Goal: Find specific page/section: Find specific page/section

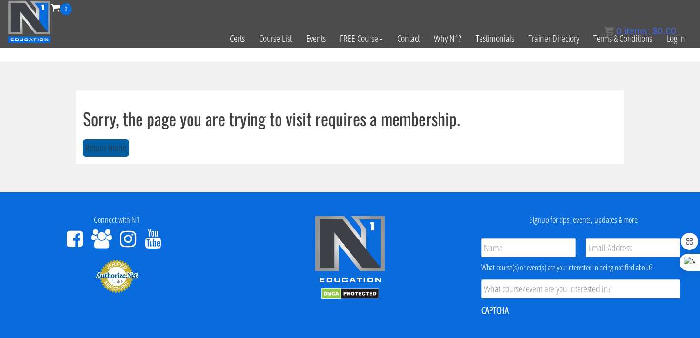
scroll to position [44, 0]
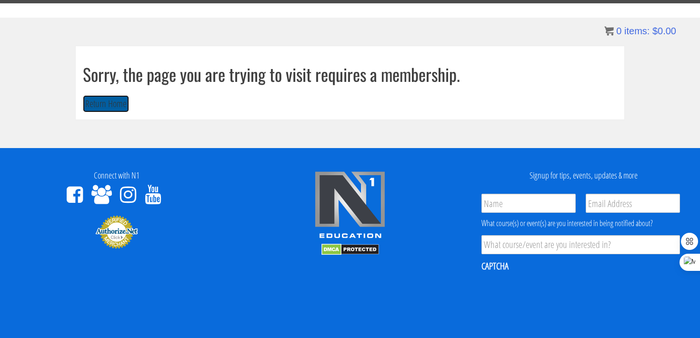
click at [108, 110] on button "Return Home" at bounding box center [106, 104] width 46 height 18
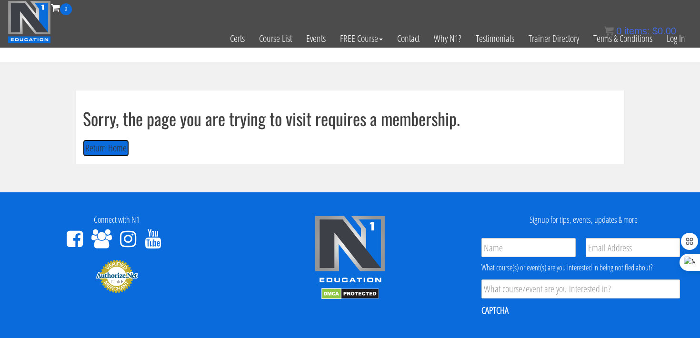
scroll to position [0, 0]
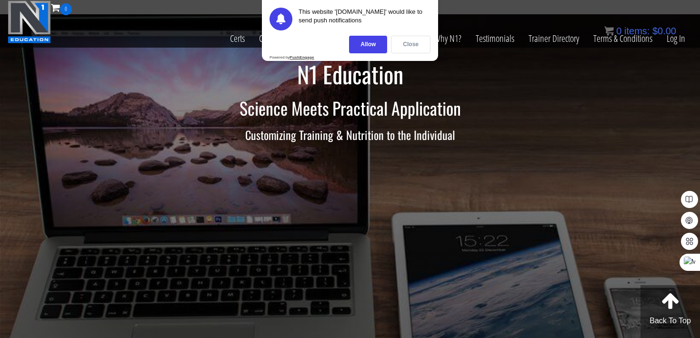
click at [412, 41] on div "Close" at bounding box center [411, 45] width 40 height 18
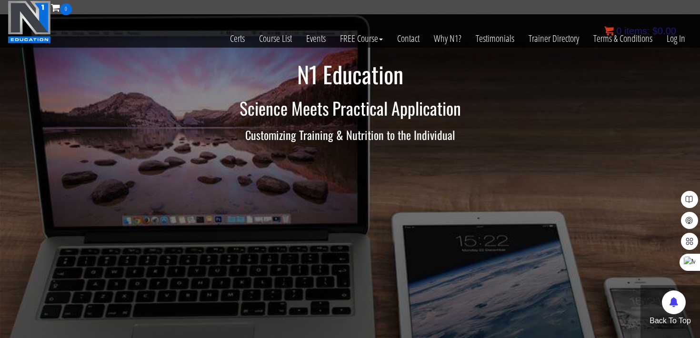
click at [668, 33] on bdi "$ 0.00" at bounding box center [664, 31] width 24 height 10
click at [674, 40] on link "Log In" at bounding box center [675, 38] width 33 height 47
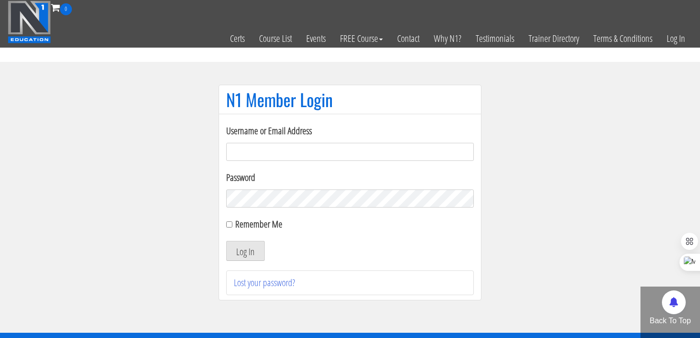
click at [410, 155] on input "Username or Email Address" at bounding box center [350, 152] width 248 height 18
type input "[EMAIL_ADDRESS][DOMAIN_NAME]"
click at [265, 214] on form "Username or Email Address [EMAIL_ADDRESS][DOMAIN_NAME] Password Remember Me Log…" at bounding box center [350, 192] width 248 height 137
click at [265, 218] on label "Remember Me" at bounding box center [258, 224] width 47 height 13
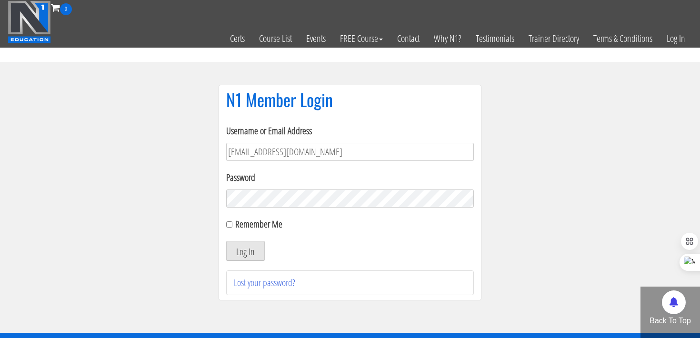
click at [232, 221] on input "Remember Me" at bounding box center [229, 224] width 6 height 6
checkbox input "true"
click at [256, 249] on button "Log In" at bounding box center [245, 251] width 39 height 20
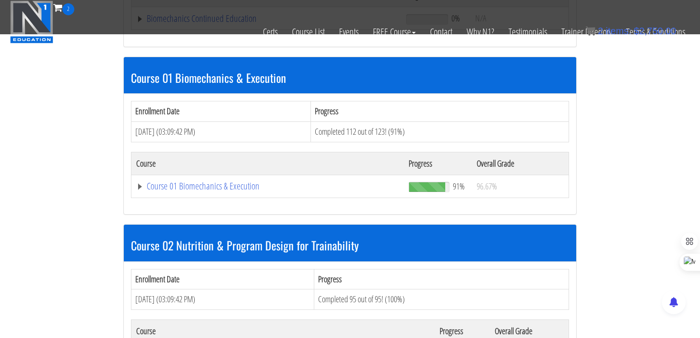
scroll to position [259, 0]
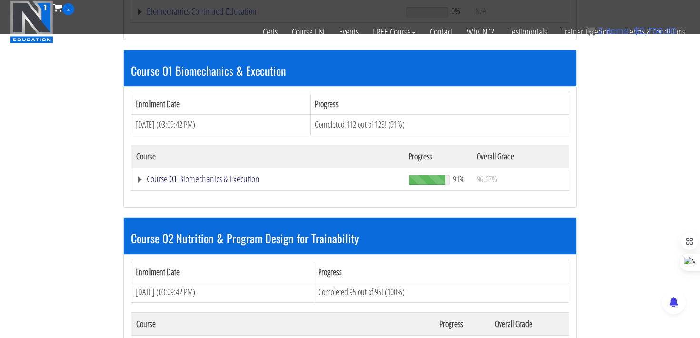
click at [233, 16] on link "Course 01 Biomechanics & Execution" at bounding box center [266, 12] width 260 height 10
